Goal: Task Accomplishment & Management: Complete application form

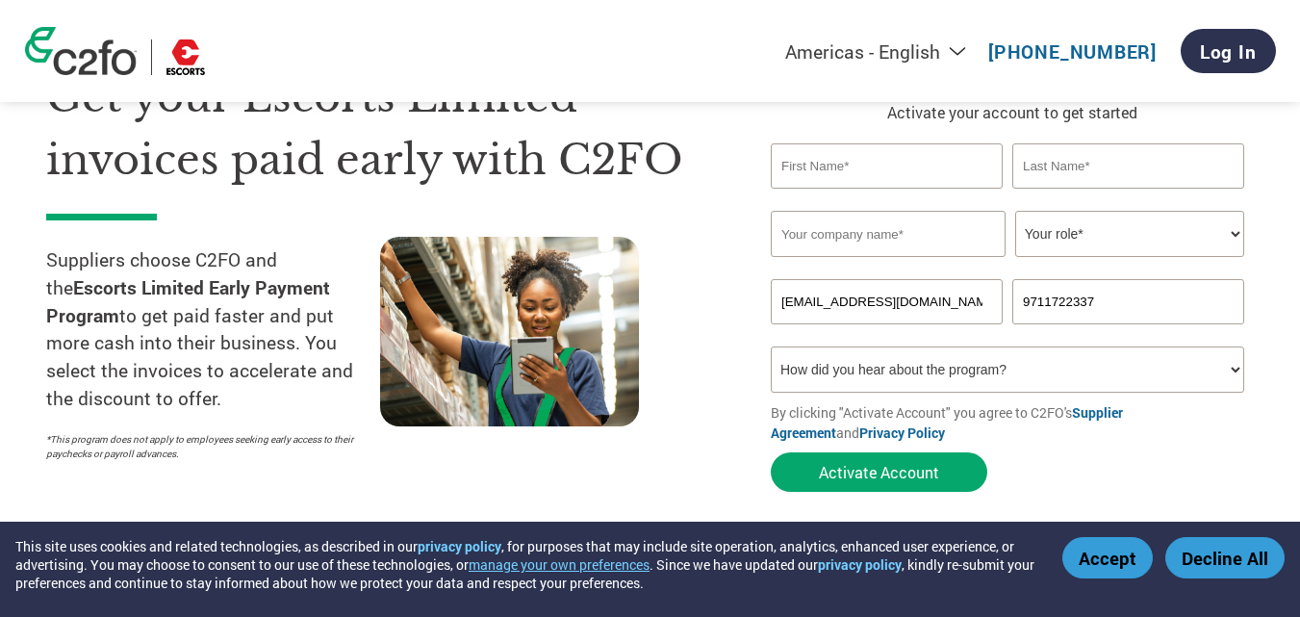
scroll to position [96, 0]
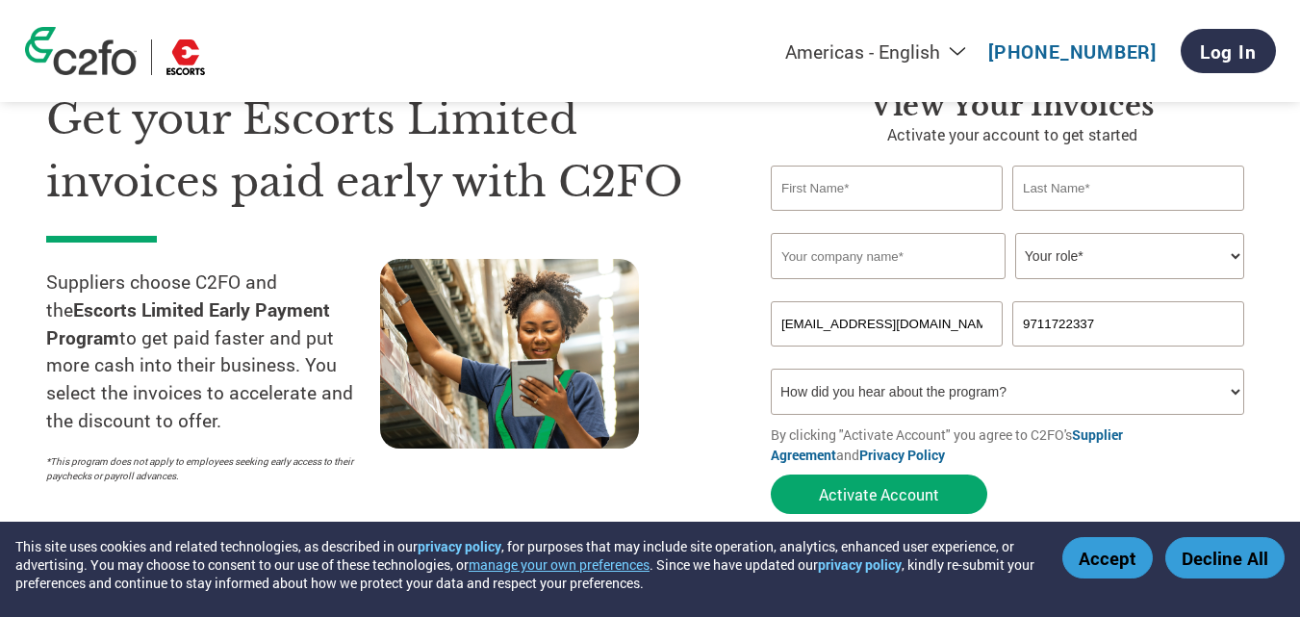
click at [881, 207] on input "text" at bounding box center [887, 188] width 232 height 45
type input "S"
type input "ANIL"
click at [1105, 184] on input "text" at bounding box center [1128, 188] width 232 height 45
type input "[PERSON_NAME]"
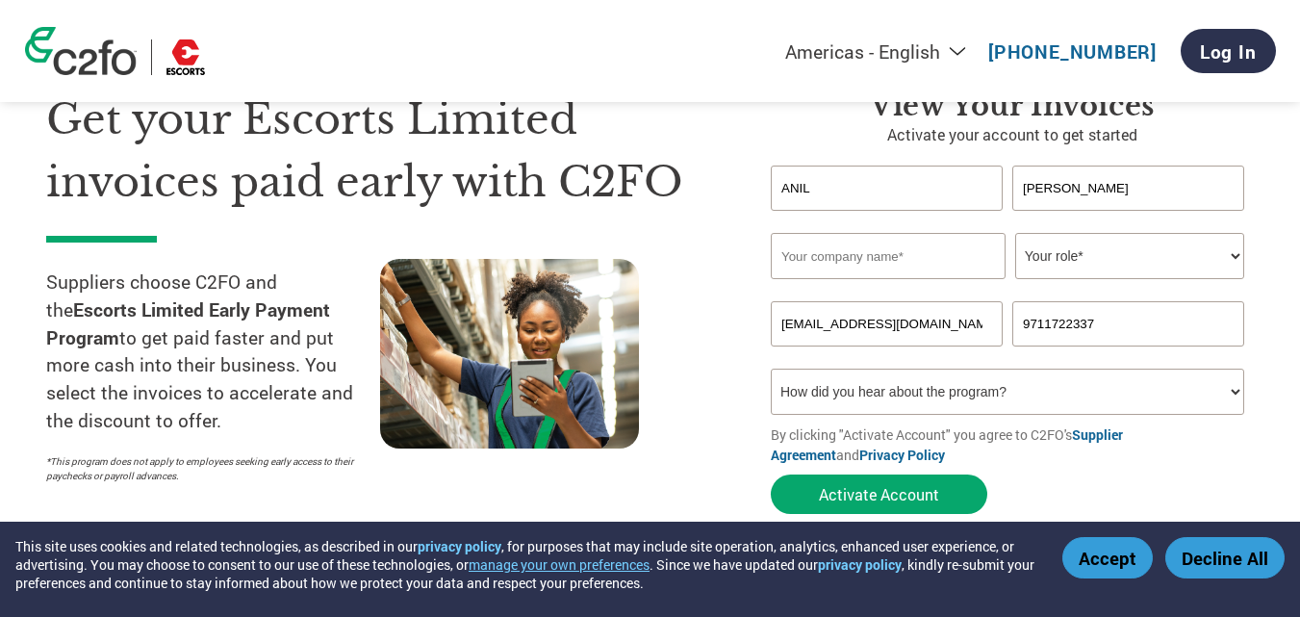
click at [941, 268] on input "text" at bounding box center [888, 256] width 235 height 46
type input "PACKWELL PACKAGING SYSTEM"
type input "09711722337"
click at [1089, 268] on select "Your role* CFO Controller Credit Manager Finance Director Treasurer CEO Preside…" at bounding box center [1129, 256] width 229 height 46
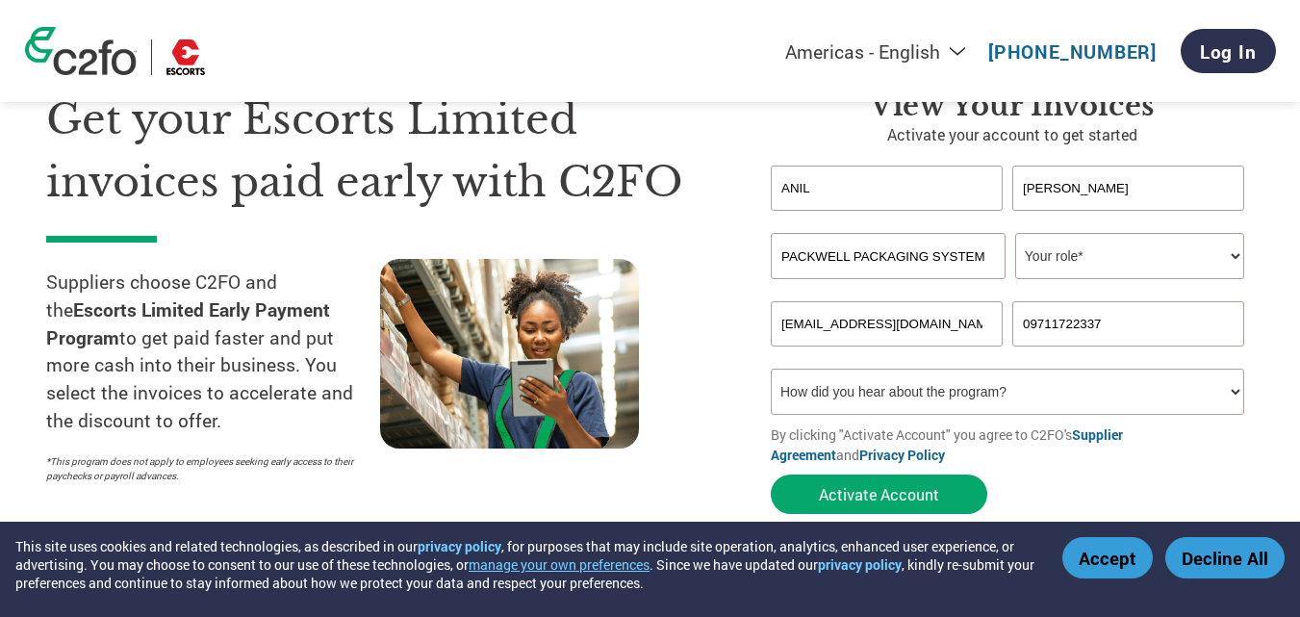
click at [1089, 268] on select "Your role* CFO Controller Credit Manager Finance Director Treasurer CEO Preside…" at bounding box center [1129, 256] width 229 height 46
select select "OWNER_FOUNDER"
click at [1015, 233] on select "Your role* CFO Controller Credit Manager Finance Director Treasurer CEO Preside…" at bounding box center [1129, 256] width 229 height 46
click at [1235, 391] on select "How did you hear about the program? Received a letter Email Social Media Online…" at bounding box center [1007, 392] width 473 height 46
select select "Email"
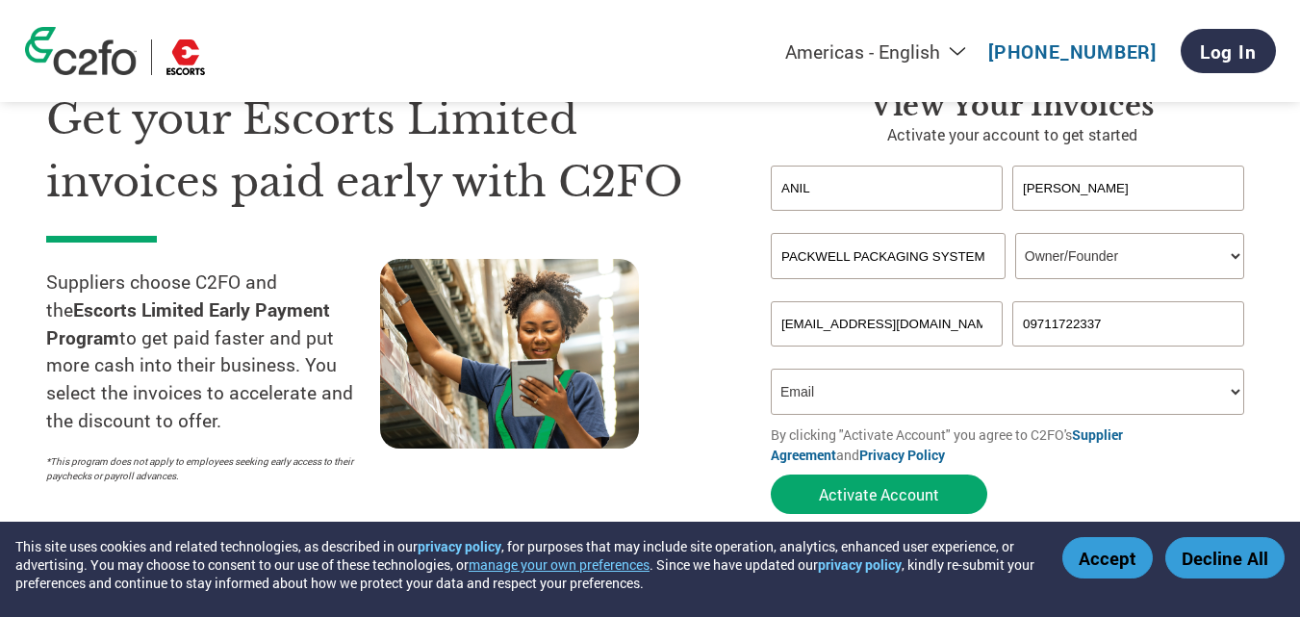
click at [771, 369] on select "How did you hear about the program? Received a letter Email Social Media Online…" at bounding box center [1007, 392] width 473 height 46
click at [923, 509] on button "Activate Account" at bounding box center [879, 493] width 217 height 39
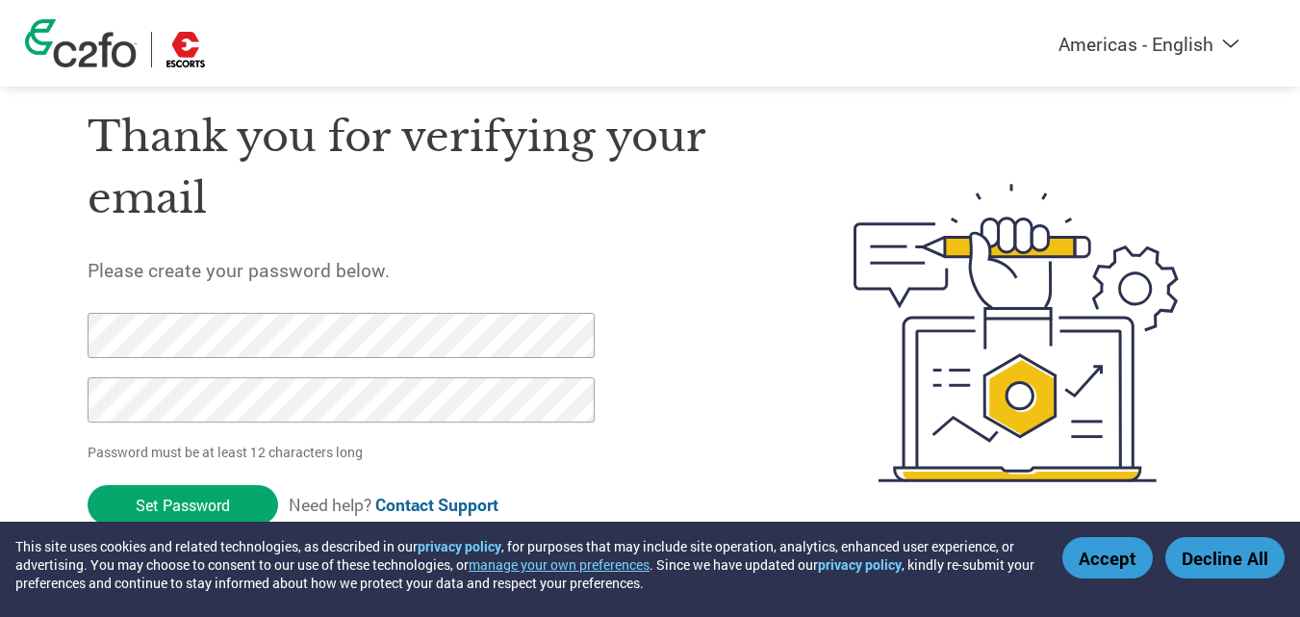
scroll to position [66, 0]
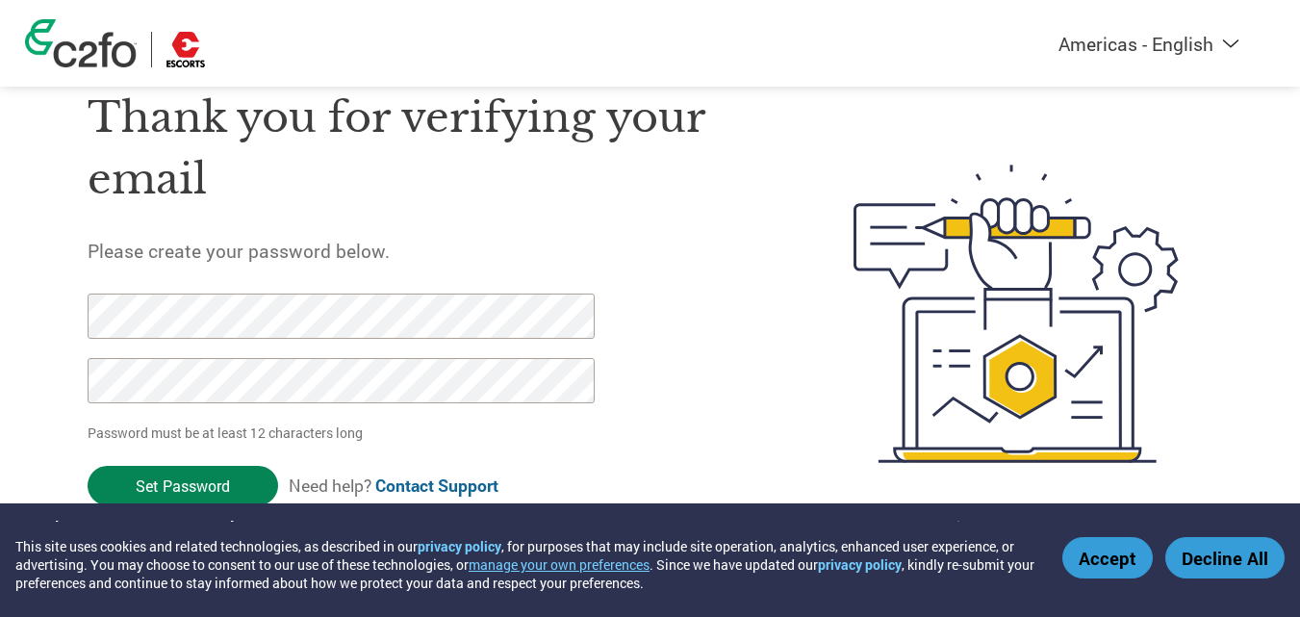
click at [250, 479] on input "Set Password" at bounding box center [183, 485] width 191 height 39
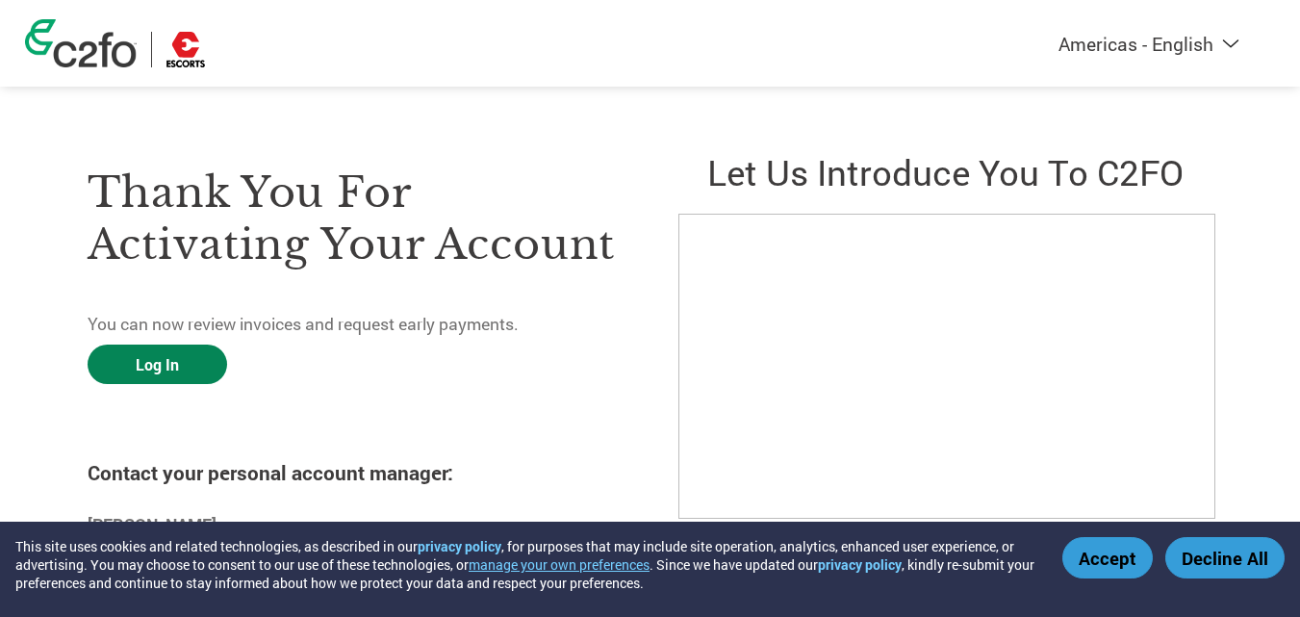
click at [192, 365] on link "Log In" at bounding box center [158, 364] width 140 height 39
